Goal: Information Seeking & Learning: Learn about a topic

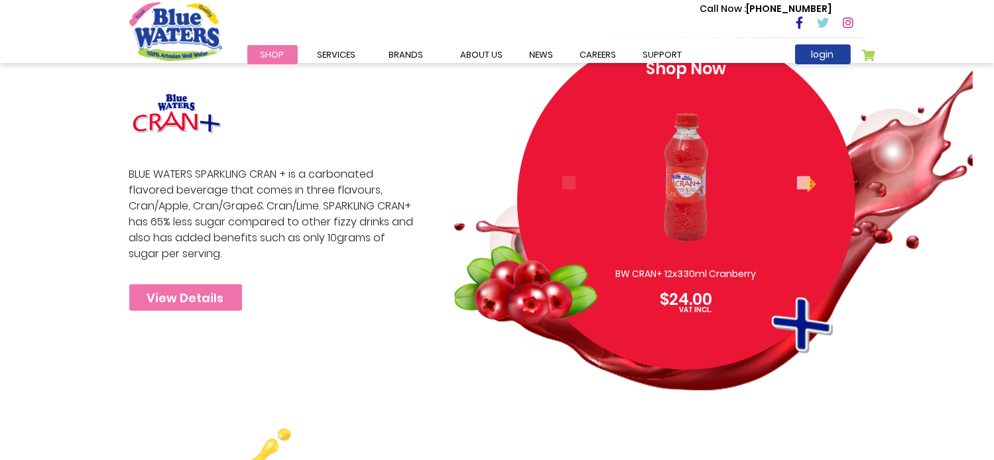
scroll to position [1201, 0]
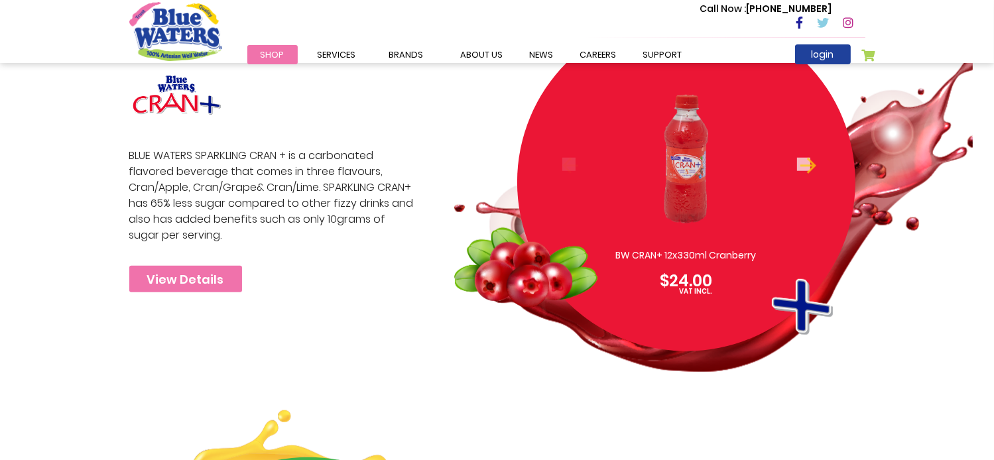
click at [767, 191] on div "BW CRAN+ 12x330ml Cranberry $24.00" at bounding box center [687, 181] width 288 height 224
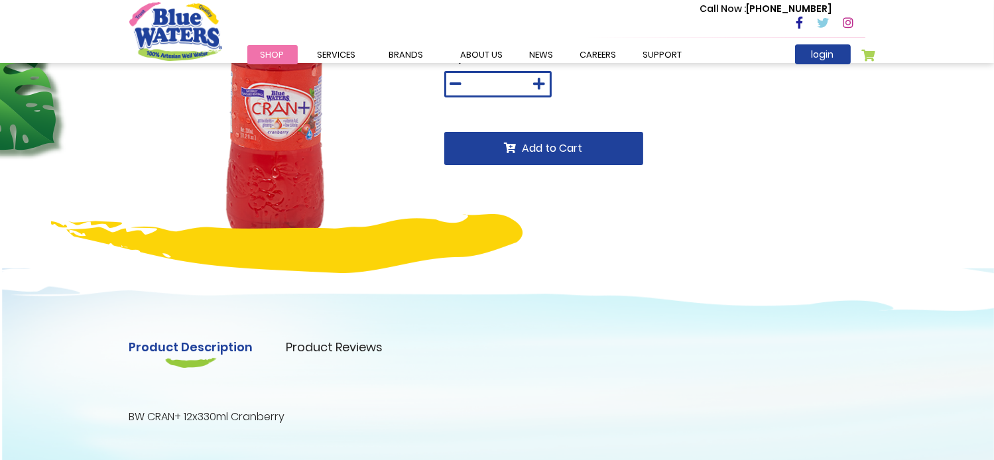
scroll to position [38, 0]
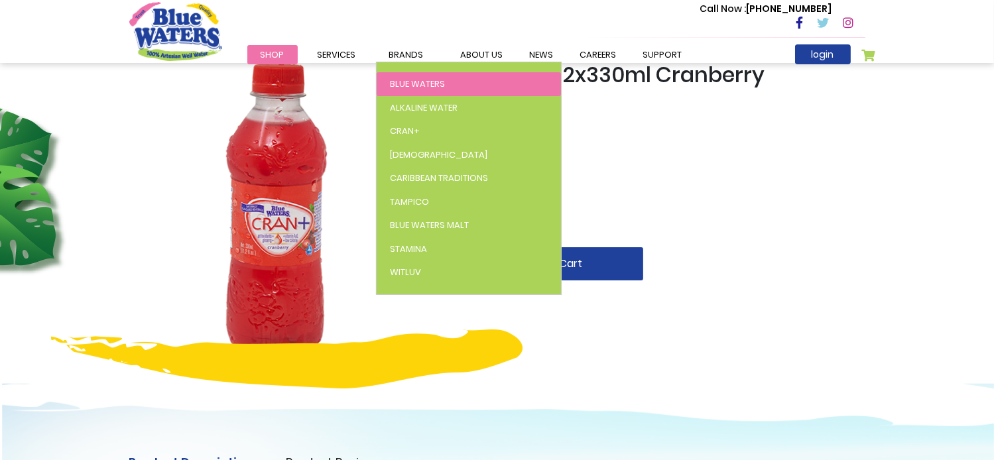
click at [411, 78] on span "Blue Waters" at bounding box center [417, 84] width 55 height 13
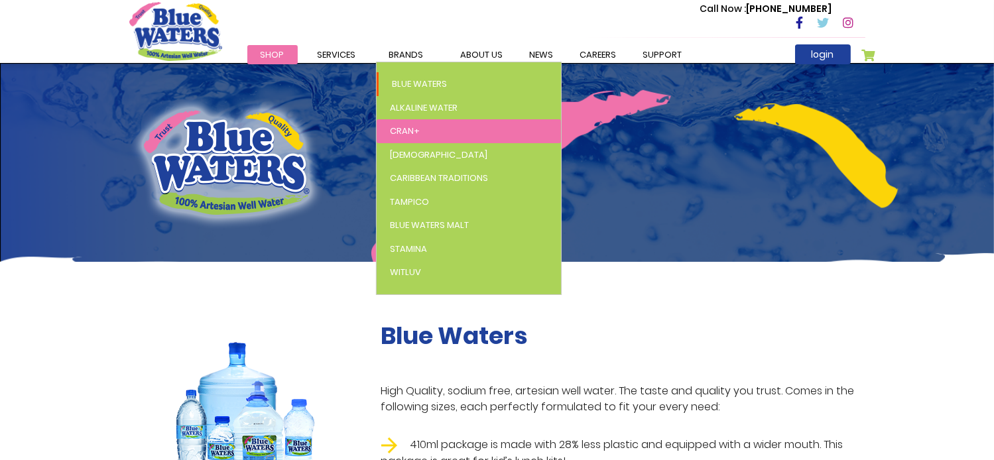
click at [427, 130] on link "Cran+" at bounding box center [469, 131] width 184 height 24
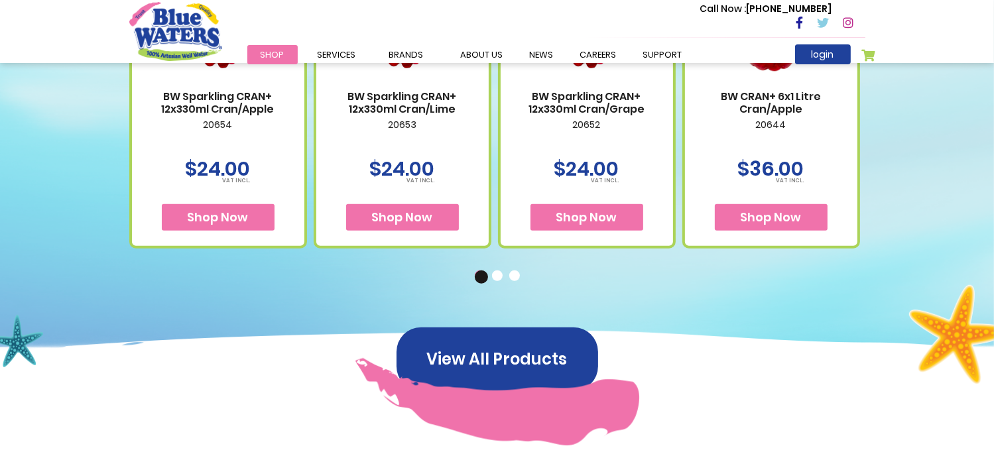
scroll to position [870, 0]
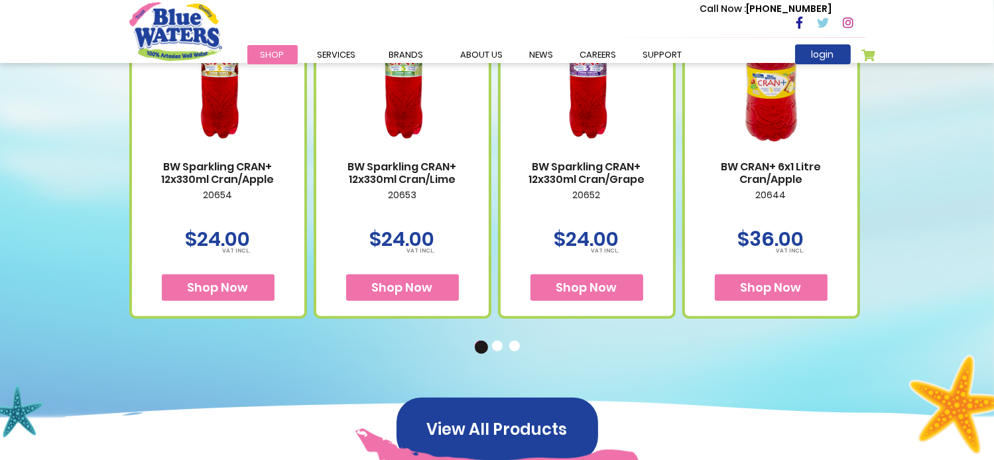
click at [496, 346] on button "2" at bounding box center [498, 347] width 13 height 13
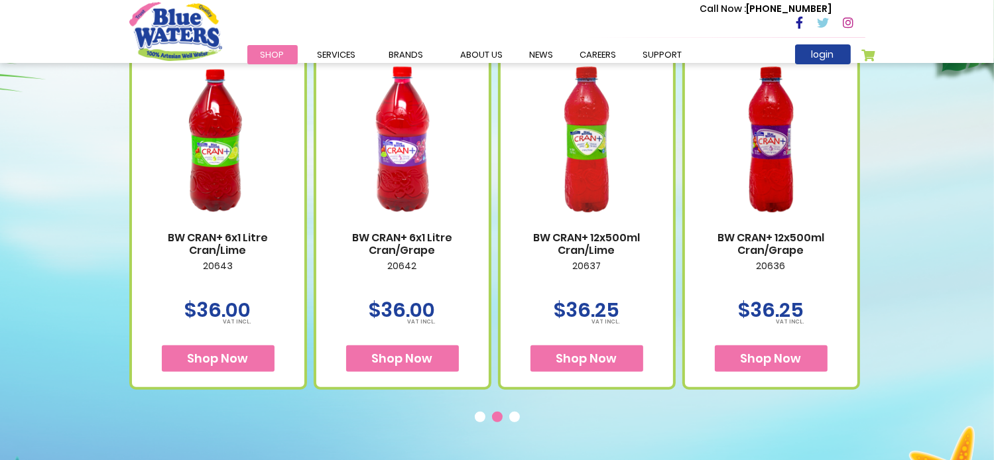
scroll to position [791, 0]
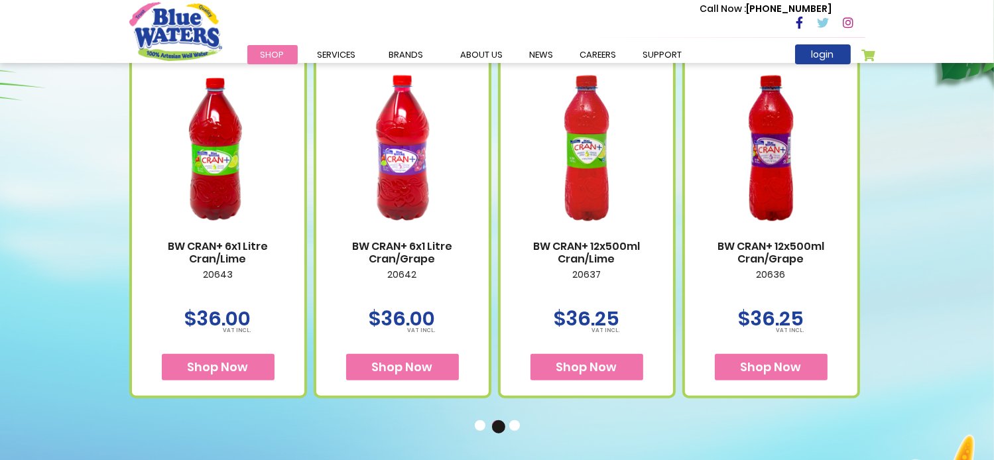
click at [519, 425] on button "3" at bounding box center [515, 427] width 13 height 13
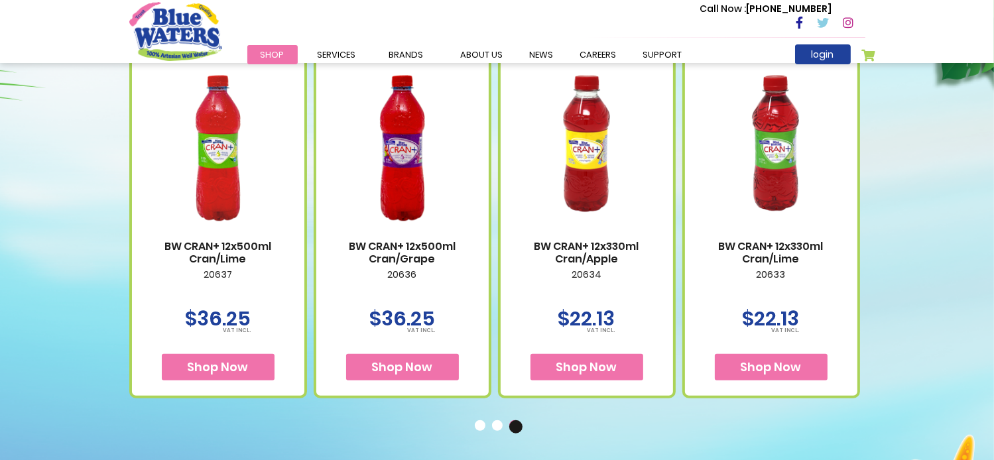
click at [482, 423] on button "1" at bounding box center [481, 427] width 13 height 13
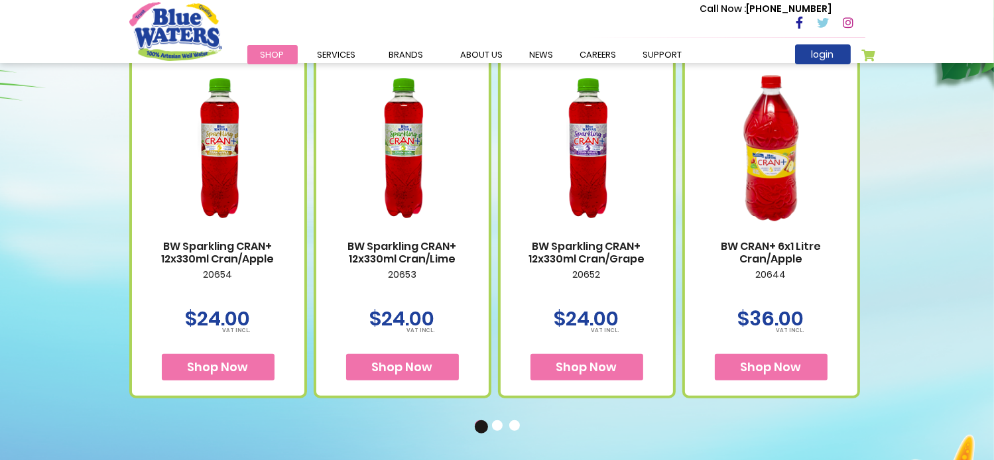
click at [495, 427] on button "2" at bounding box center [498, 427] width 13 height 13
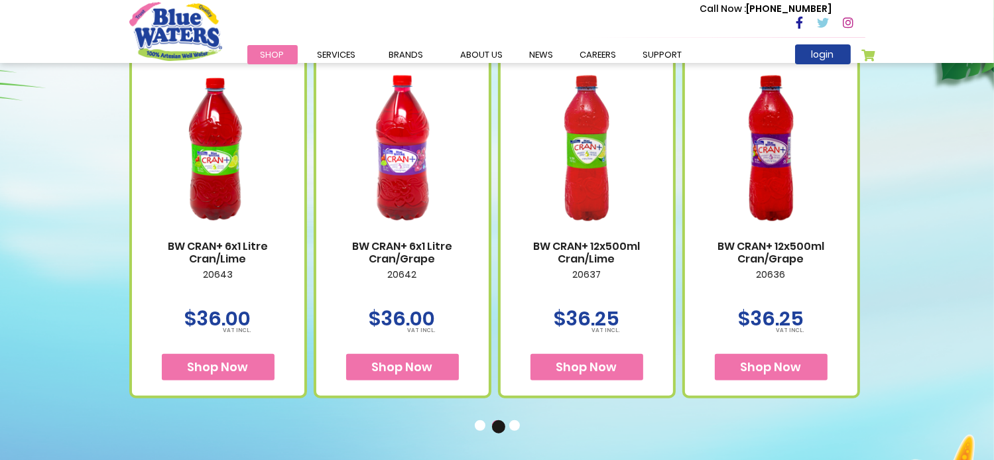
click at [515, 421] on button "3" at bounding box center [515, 427] width 13 height 13
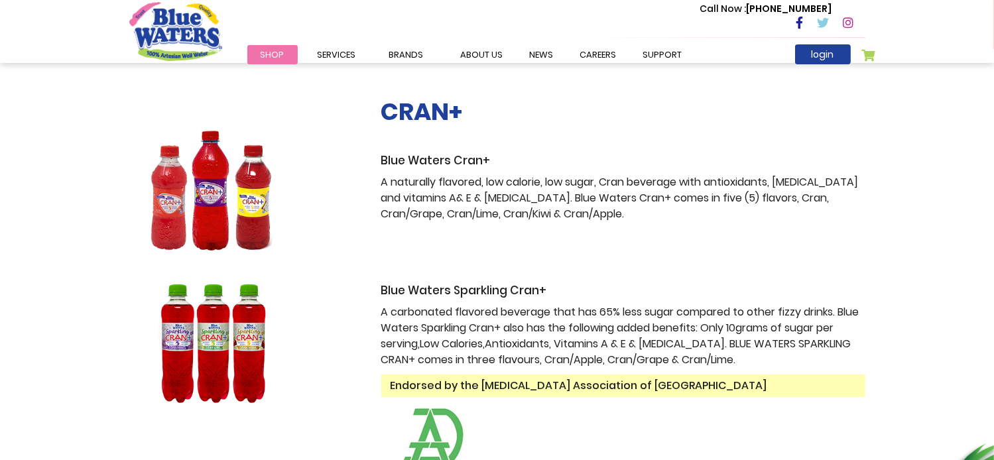
scroll to position [0, 0]
